Goal: Task Accomplishment & Management: Use online tool/utility

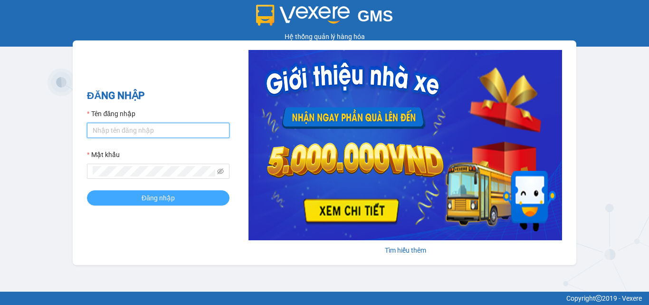
type input "dienkhanh.phucanex"
click at [172, 202] on span "Đăng nhập" at bounding box center [158, 197] width 33 height 10
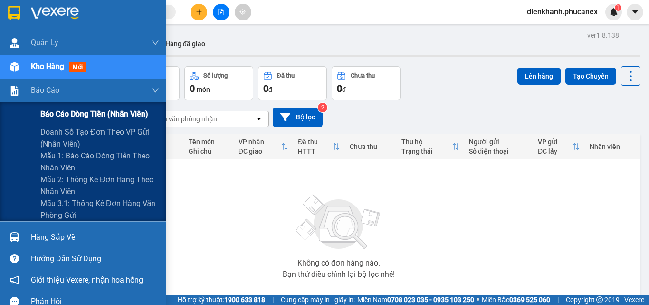
click at [58, 117] on span "Báo cáo dòng tiền (nhân viên)" at bounding box center [94, 114] width 108 height 12
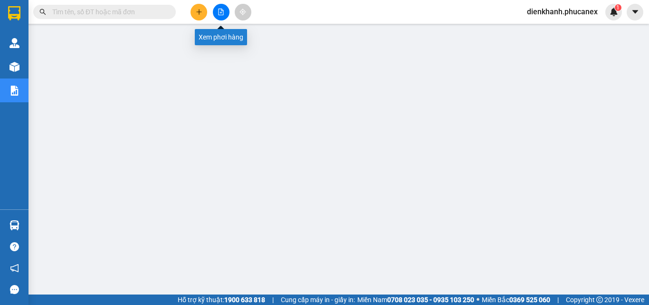
click at [223, 11] on icon "file-add" at bounding box center [221, 12] width 7 height 7
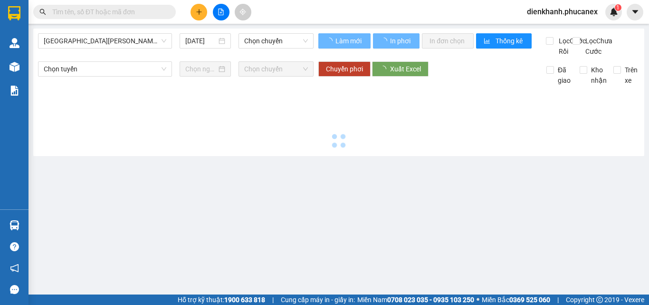
type input "[DATE]"
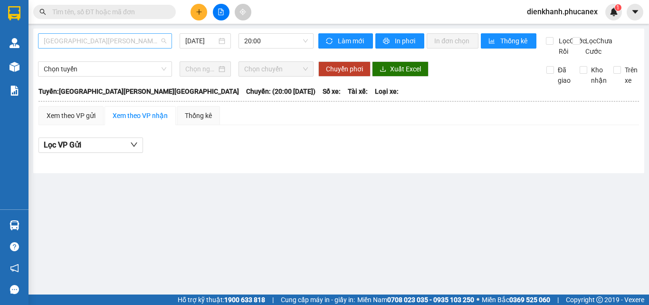
click at [119, 43] on span "[GEOGRAPHIC_DATA][PERSON_NAME][GEOGRAPHIC_DATA]" at bounding box center [105, 41] width 123 height 14
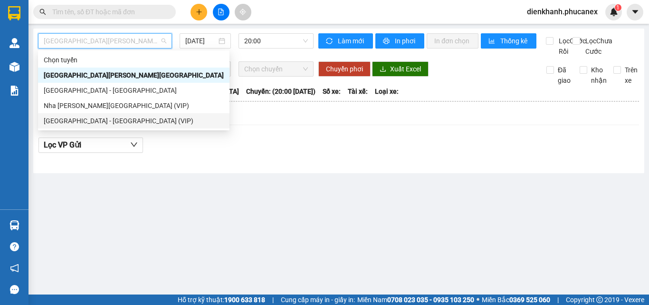
click at [110, 122] on div "[GEOGRAPHIC_DATA] - [GEOGRAPHIC_DATA] (VIP)" at bounding box center [134, 120] width 180 height 10
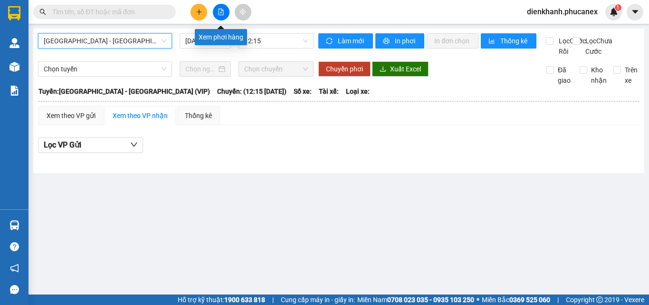
click at [223, 16] on button at bounding box center [221, 12] width 17 height 17
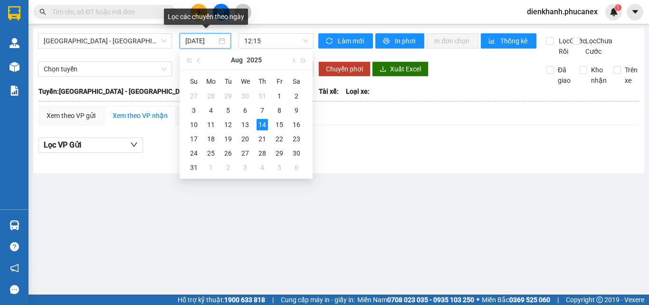
click at [195, 41] on input "[DATE]" at bounding box center [200, 41] width 31 height 10
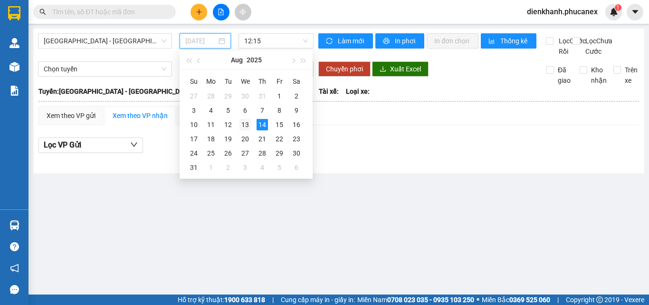
click at [243, 126] on div "13" at bounding box center [244, 124] width 11 height 11
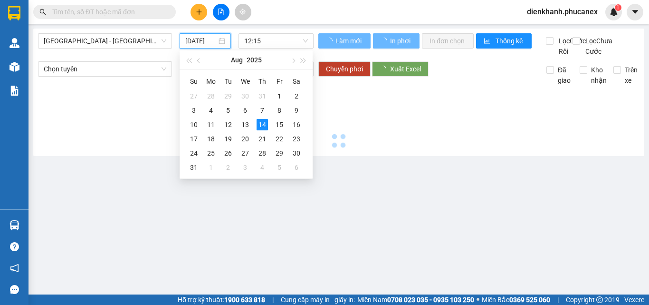
type input "[DATE]"
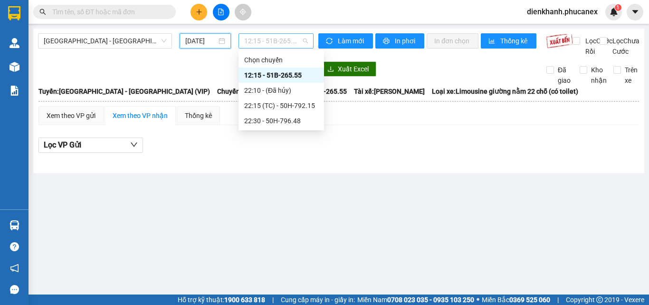
click at [264, 42] on span "12:15 - 51B-265.55" at bounding box center [276, 41] width 64 height 14
click at [282, 118] on div "22:30 - 50H-796.48" at bounding box center [281, 120] width 74 height 10
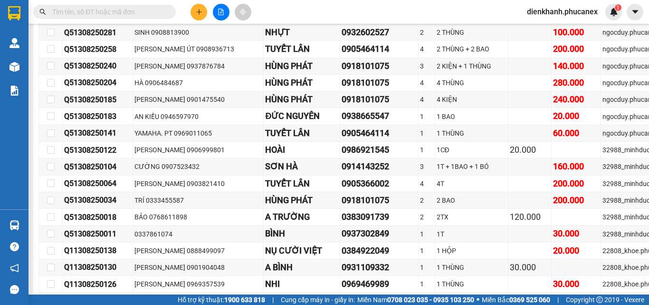
scroll to position [7459, 0]
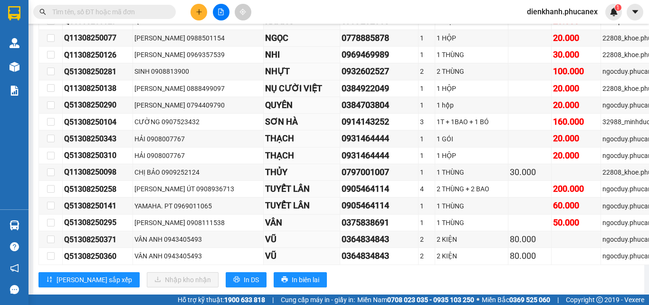
checkbox input "true"
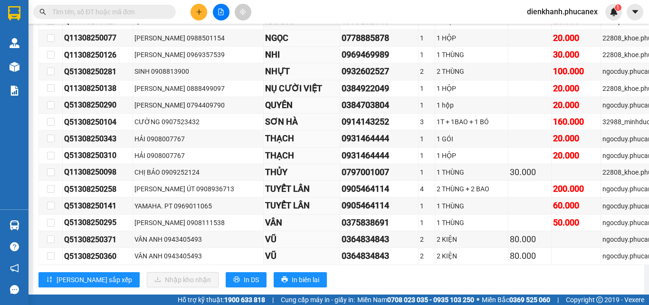
checkbox input "true"
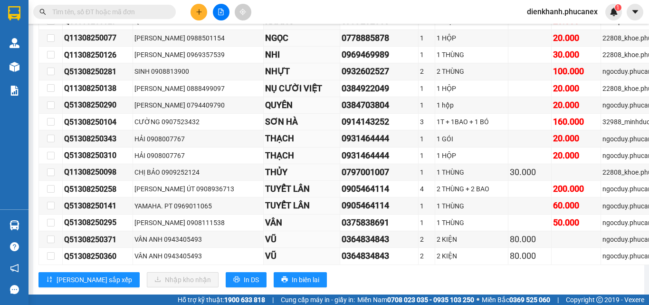
checkbox input "true"
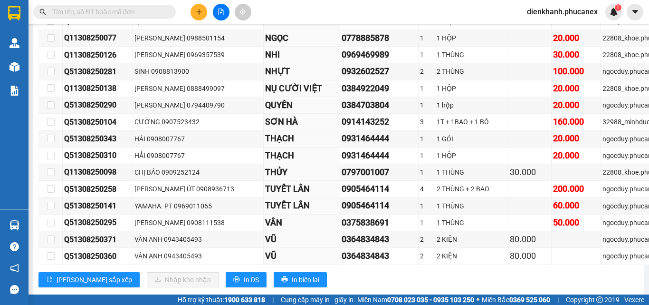
checkbox input "true"
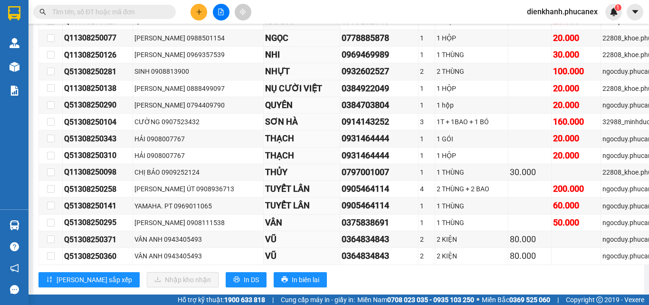
checkbox input "true"
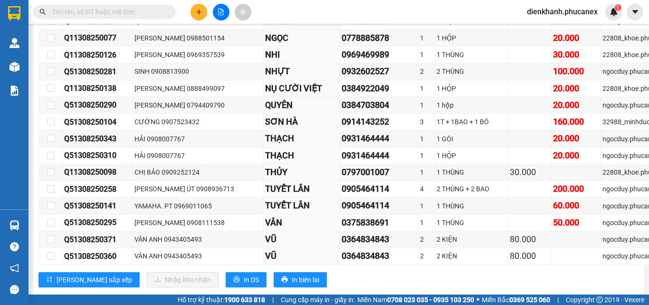
checkbox input "true"
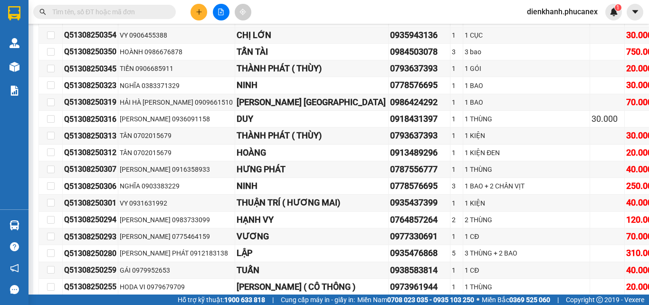
scroll to position [7839, 0]
